Goal: Task Accomplishment & Management: Complete application form

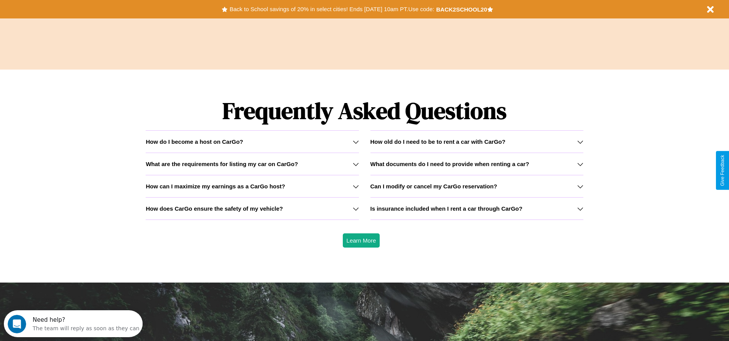
scroll to position [1103, 0]
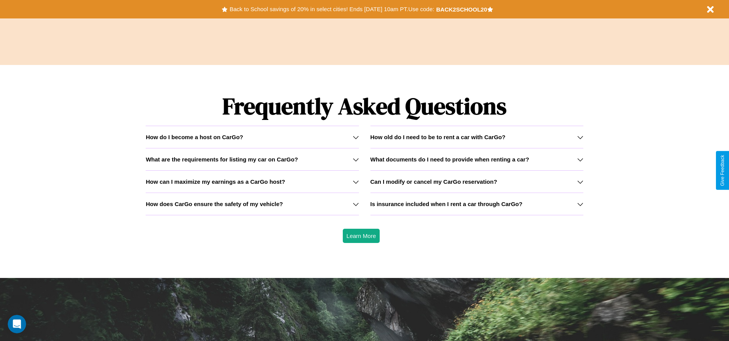
click at [477, 181] on h3 "Can I modify or cancel my CarGo reservation?" at bounding box center [434, 181] width 127 height 7
click at [356, 137] on icon at bounding box center [356, 137] width 6 height 6
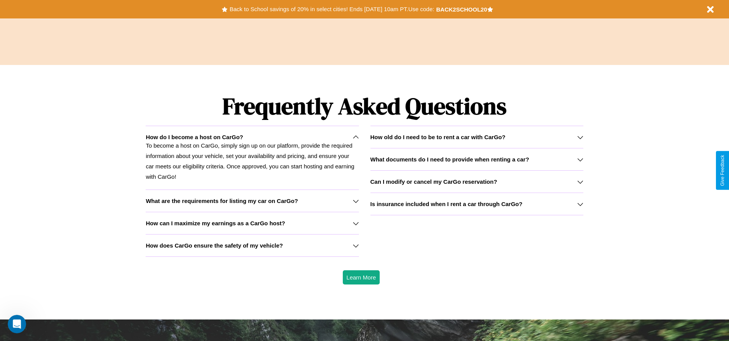
click at [477, 137] on h3 "How old do I need to be to rent a car with CarGo?" at bounding box center [438, 137] width 135 height 7
click at [356, 137] on icon at bounding box center [356, 137] width 6 height 6
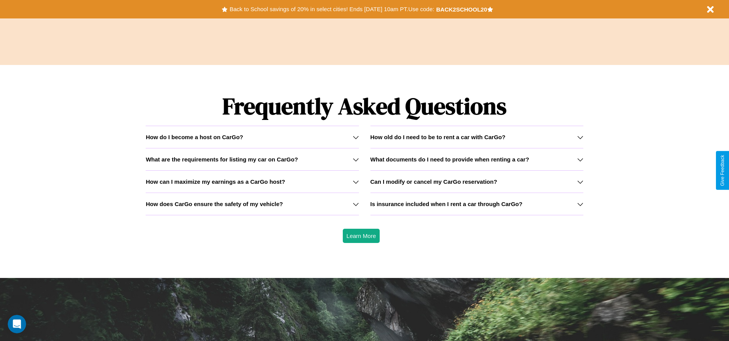
click at [580, 181] on icon at bounding box center [580, 182] width 6 height 6
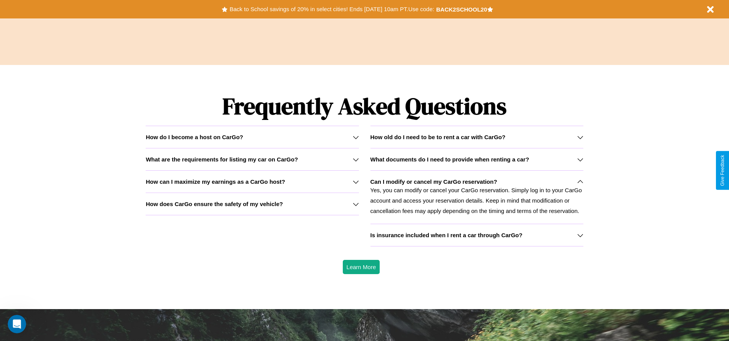
click at [252, 159] on h3 "What are the requirements for listing my car on CarGo?" at bounding box center [222, 159] width 152 height 7
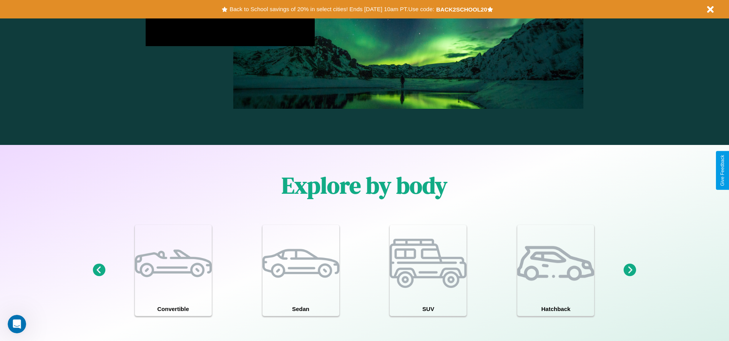
scroll to position [160, 0]
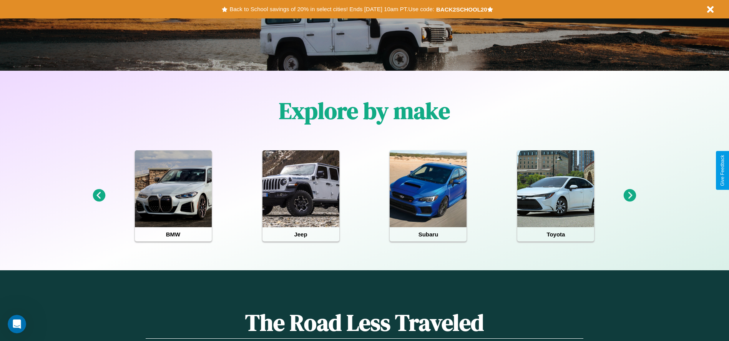
click at [630, 196] on icon at bounding box center [630, 195] width 13 height 13
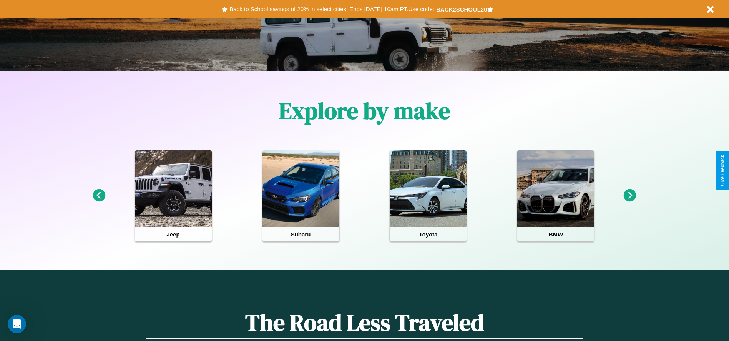
click at [99, 196] on icon at bounding box center [99, 195] width 13 height 13
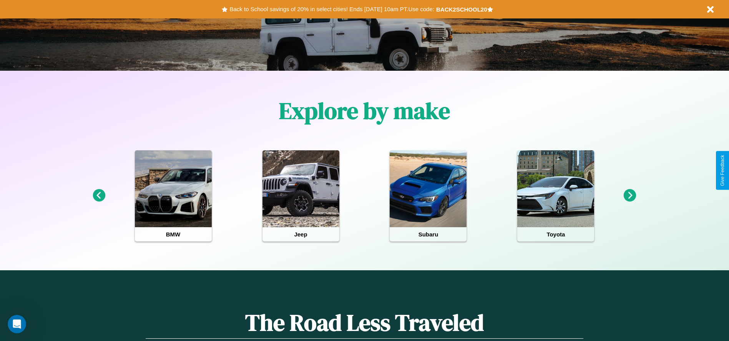
click at [630, 196] on icon at bounding box center [630, 195] width 13 height 13
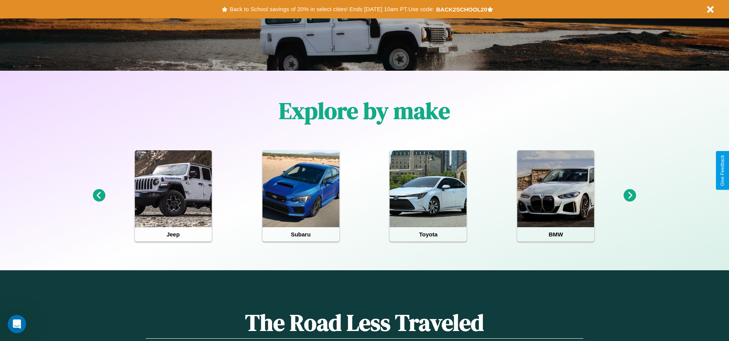
click at [630, 196] on icon at bounding box center [630, 195] width 13 height 13
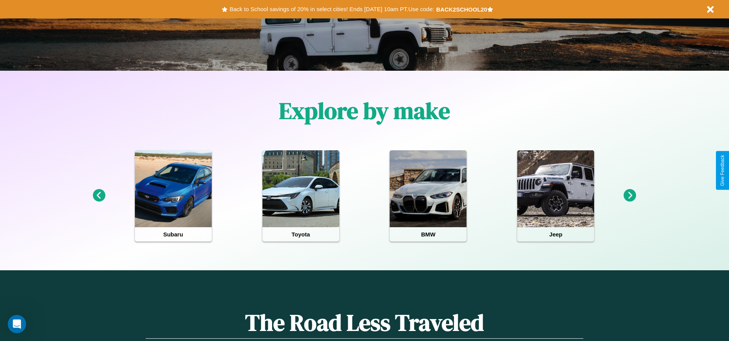
click at [630, 196] on icon at bounding box center [630, 195] width 13 height 13
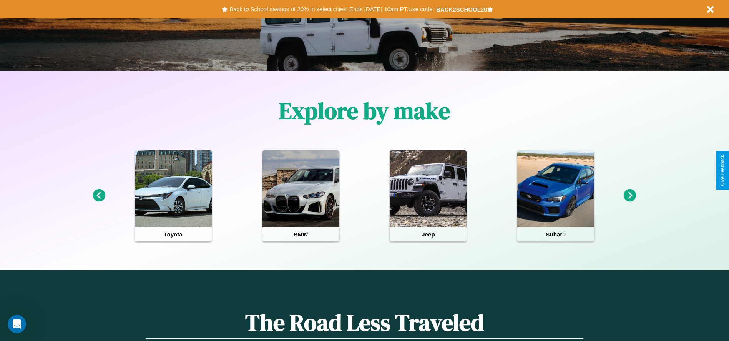
scroll to position [0, 0]
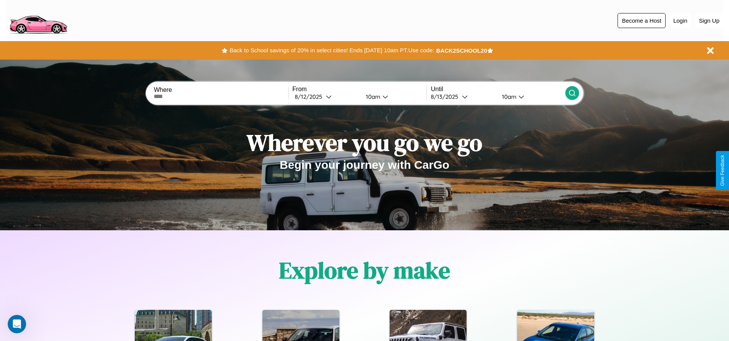
click at [642, 20] on button "Become a Host" at bounding box center [642, 20] width 48 height 15
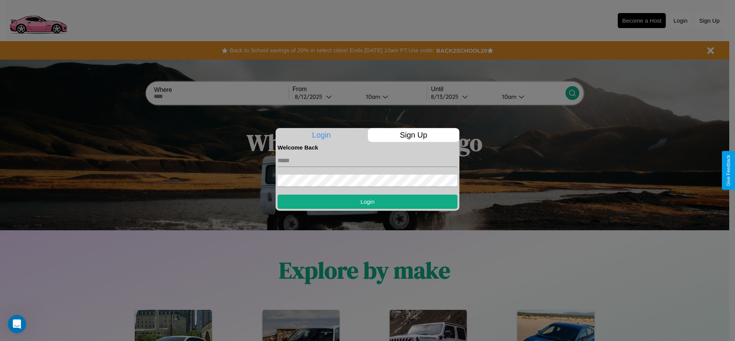
click at [413, 135] on p "Sign Up" at bounding box center [414, 135] width 92 height 14
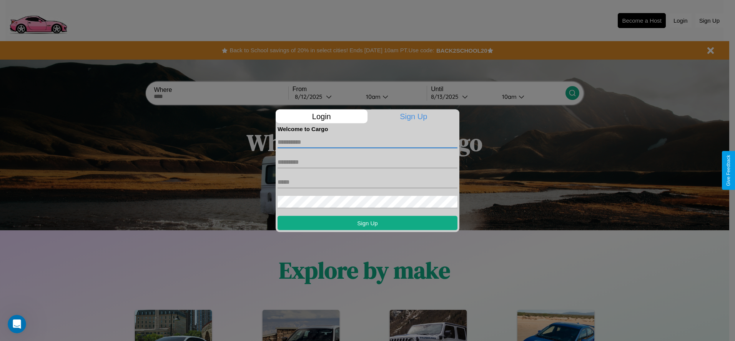
click at [367, 142] on input "text" at bounding box center [368, 142] width 180 height 12
type input "******"
click at [367, 162] on input "text" at bounding box center [368, 162] width 180 height 12
type input "********"
click at [367, 182] on input "text" at bounding box center [368, 182] width 180 height 12
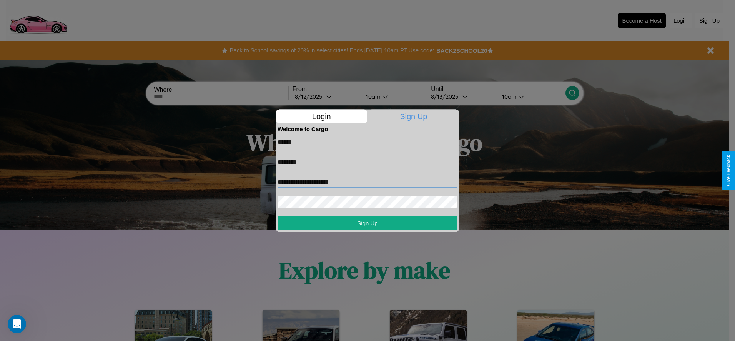
type input "**********"
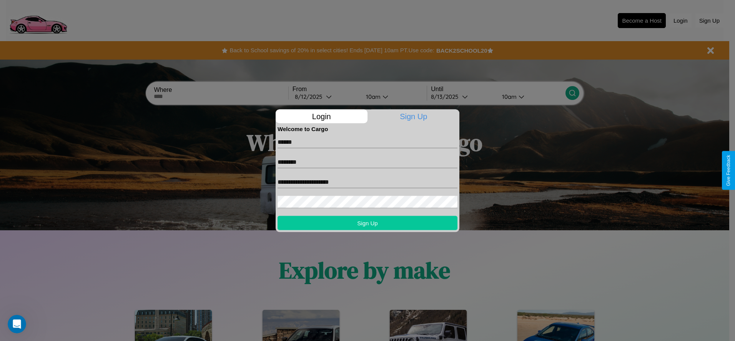
click at [367, 223] on button "Sign Up" at bounding box center [368, 223] width 180 height 14
